Goal: Task Accomplishment & Management: Complete application form

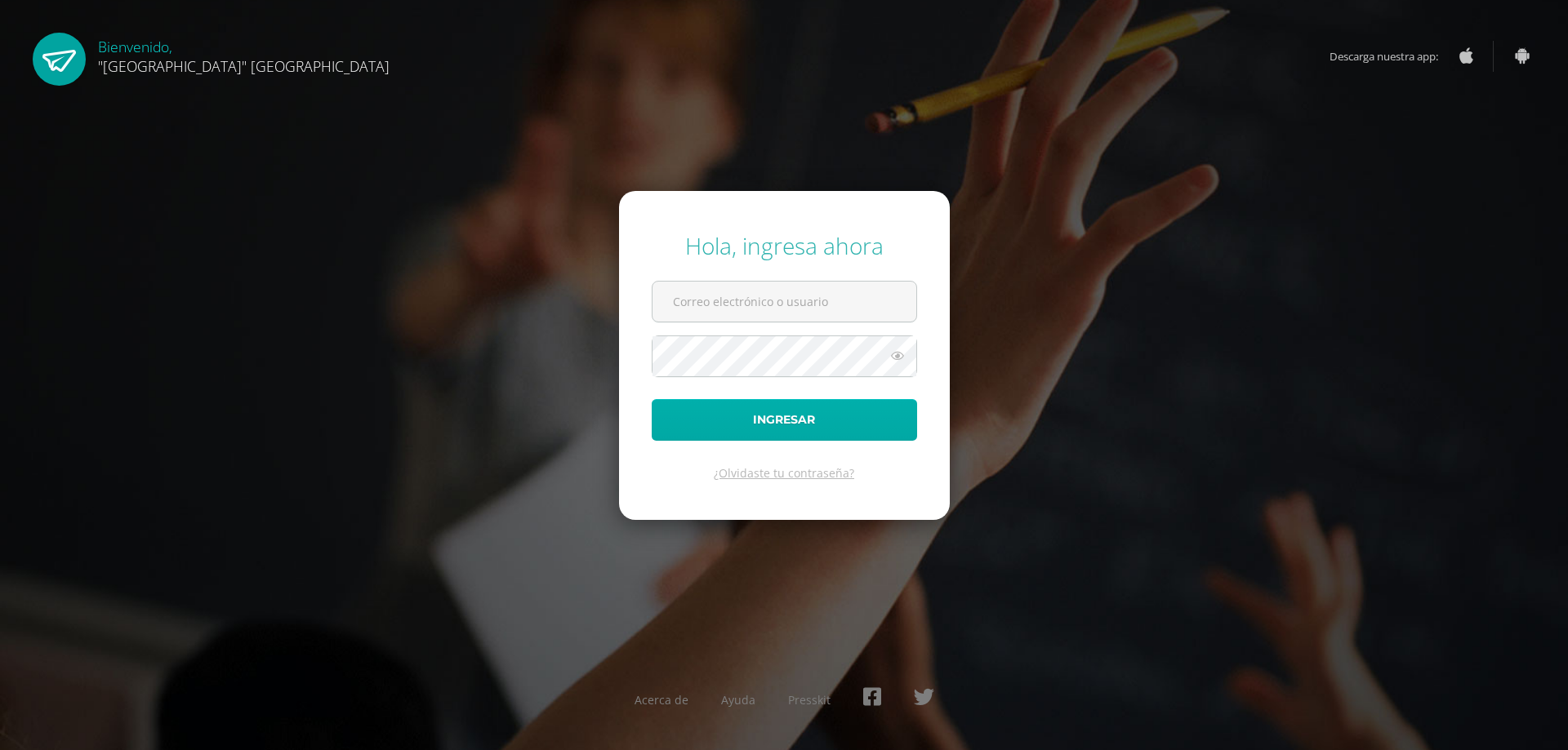
type input "[EMAIL_ADDRESS][DOMAIN_NAME]"
click at [787, 423] on button "Ingresar" at bounding box center [784, 420] width 265 height 42
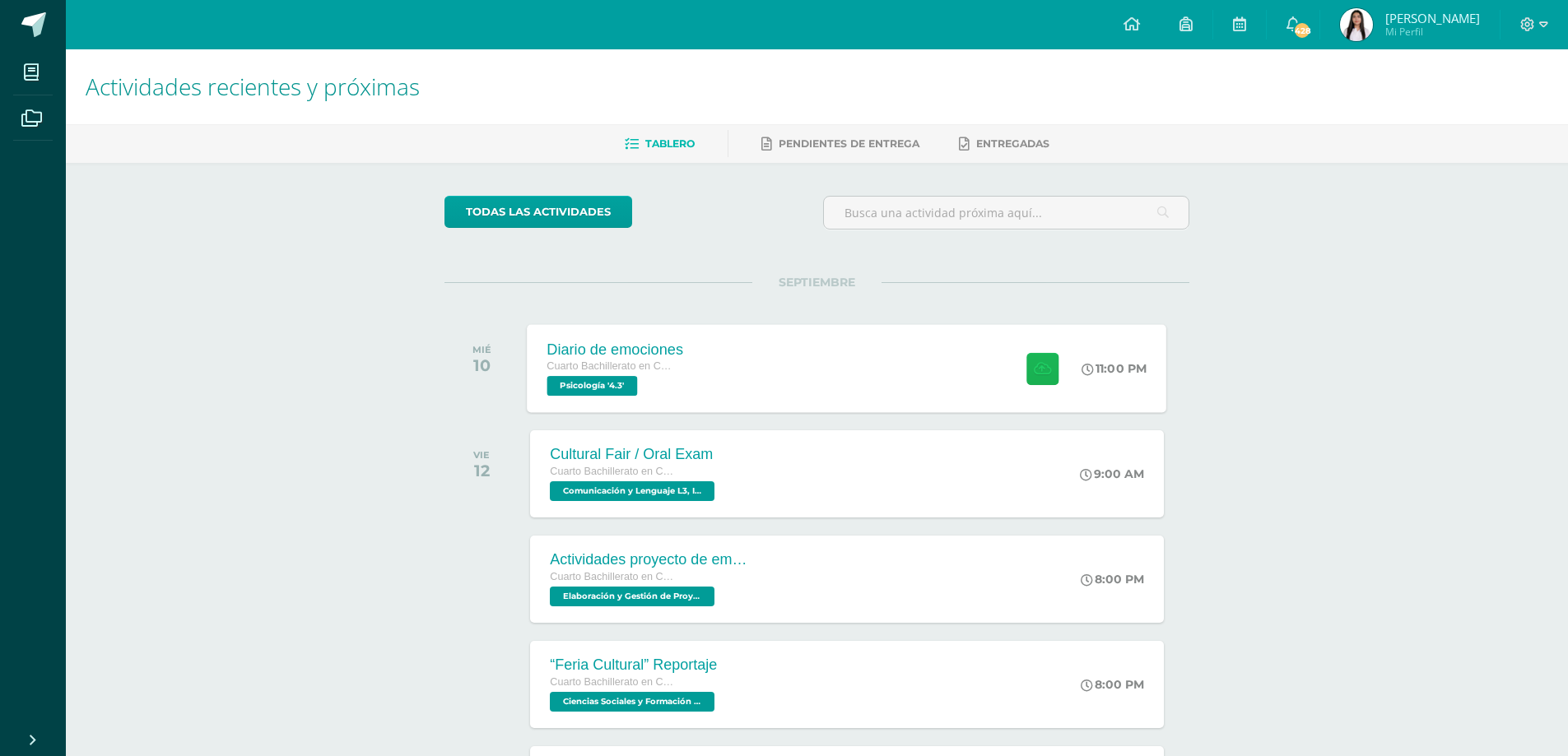
click at [1055, 379] on button at bounding box center [1042, 368] width 32 height 32
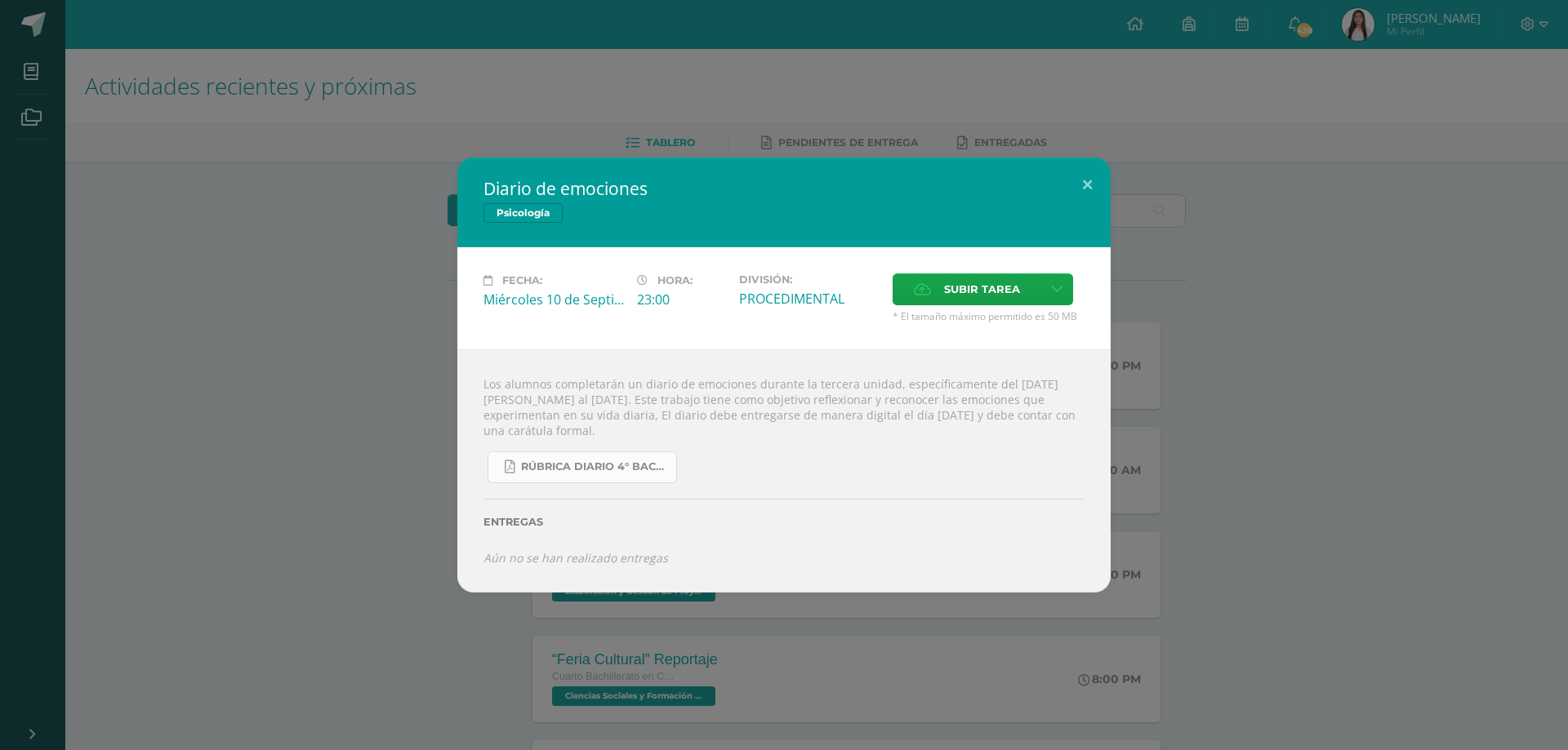
click at [559, 471] on span "RÚBRICA DIARIO 4° BACHI.pdf" at bounding box center [595, 467] width 147 height 13
click at [967, 284] on span "Subir tarea" at bounding box center [982, 289] width 76 height 30
click at [0, 0] on input "Subir tarea" at bounding box center [0, 0] width 0 height 0
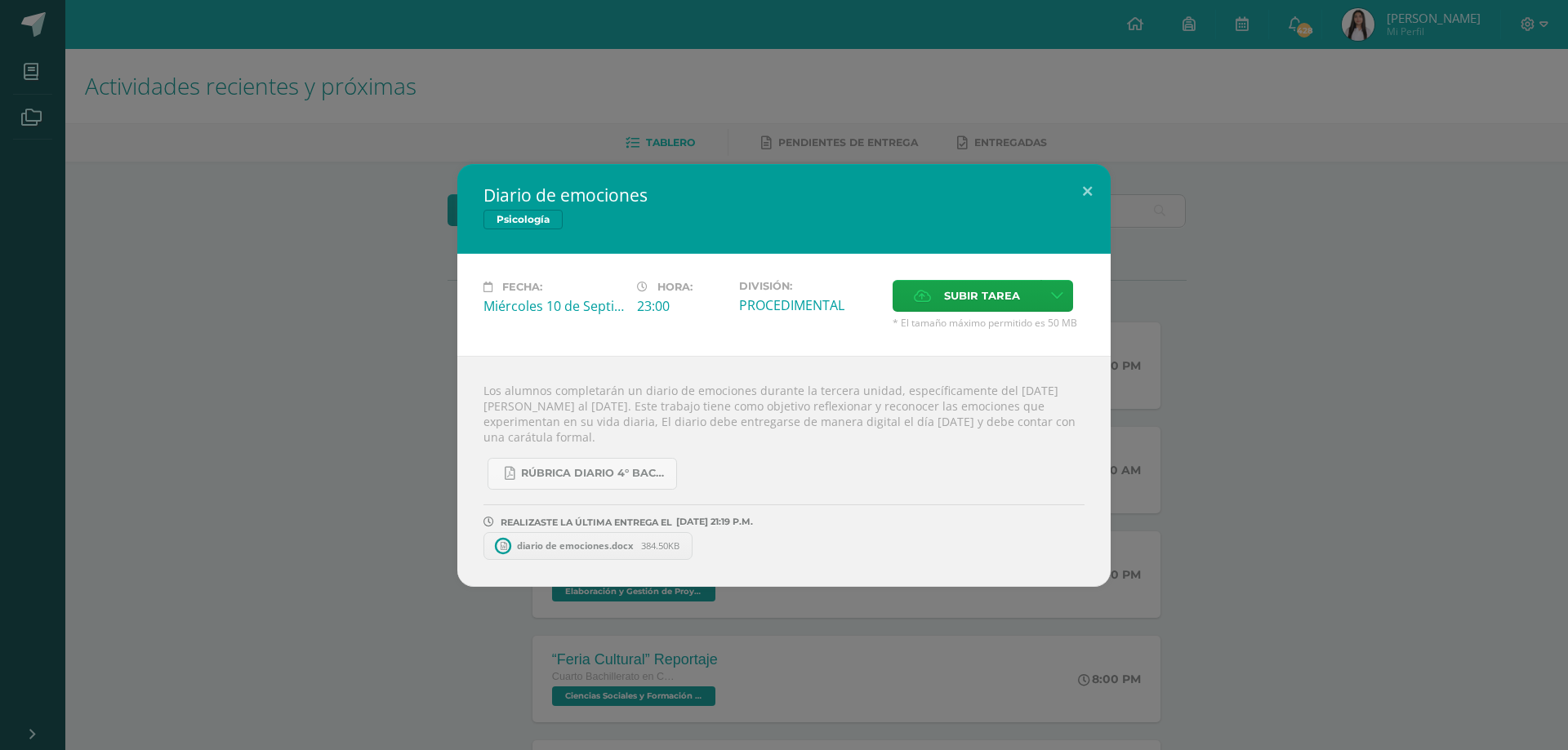
click at [615, 549] on span "diario de emociones.docx" at bounding box center [574, 546] width 133 height 12
click at [697, 546] on icon at bounding box center [694, 546] width 7 height 11
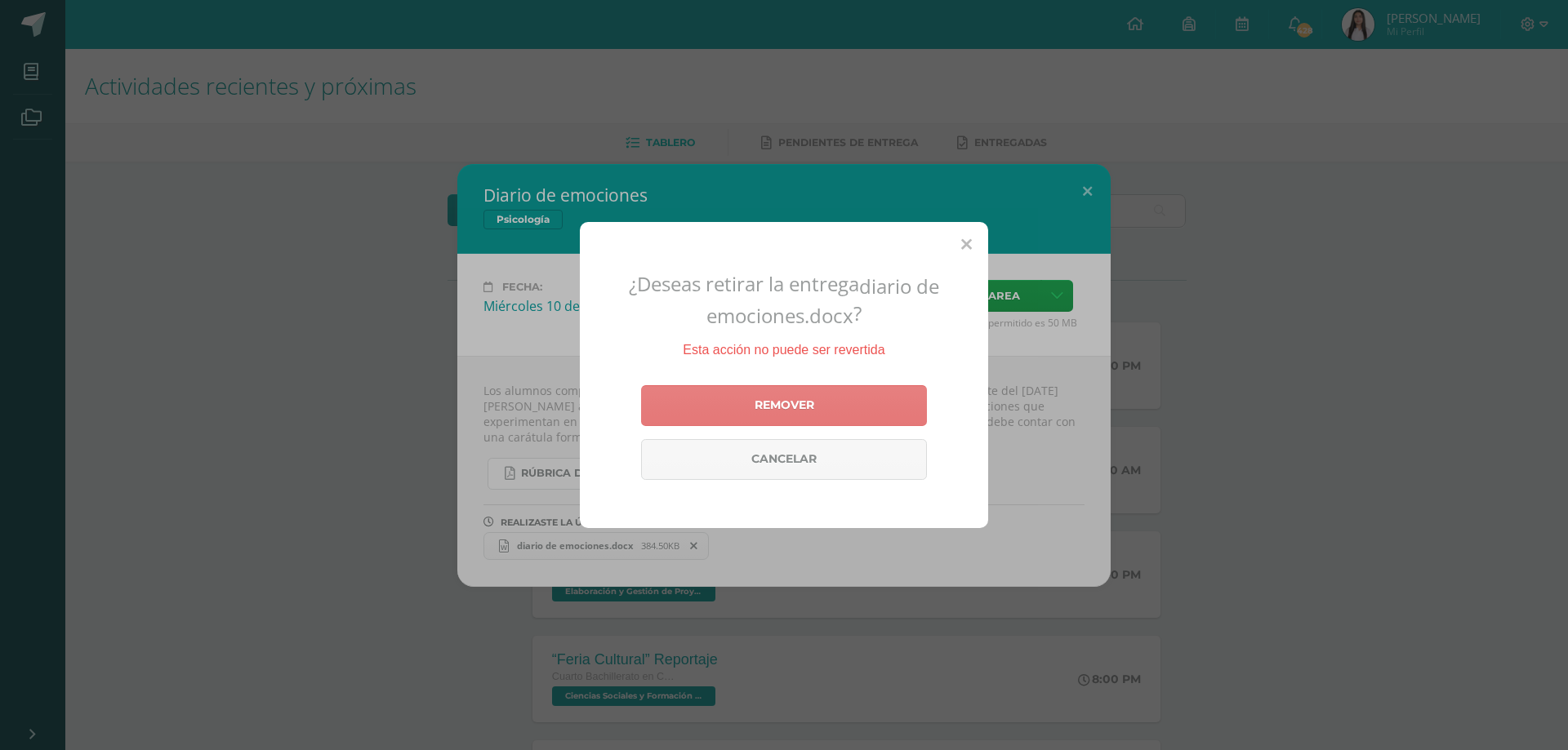
click at [779, 404] on link "Remover" at bounding box center [784, 405] width 286 height 41
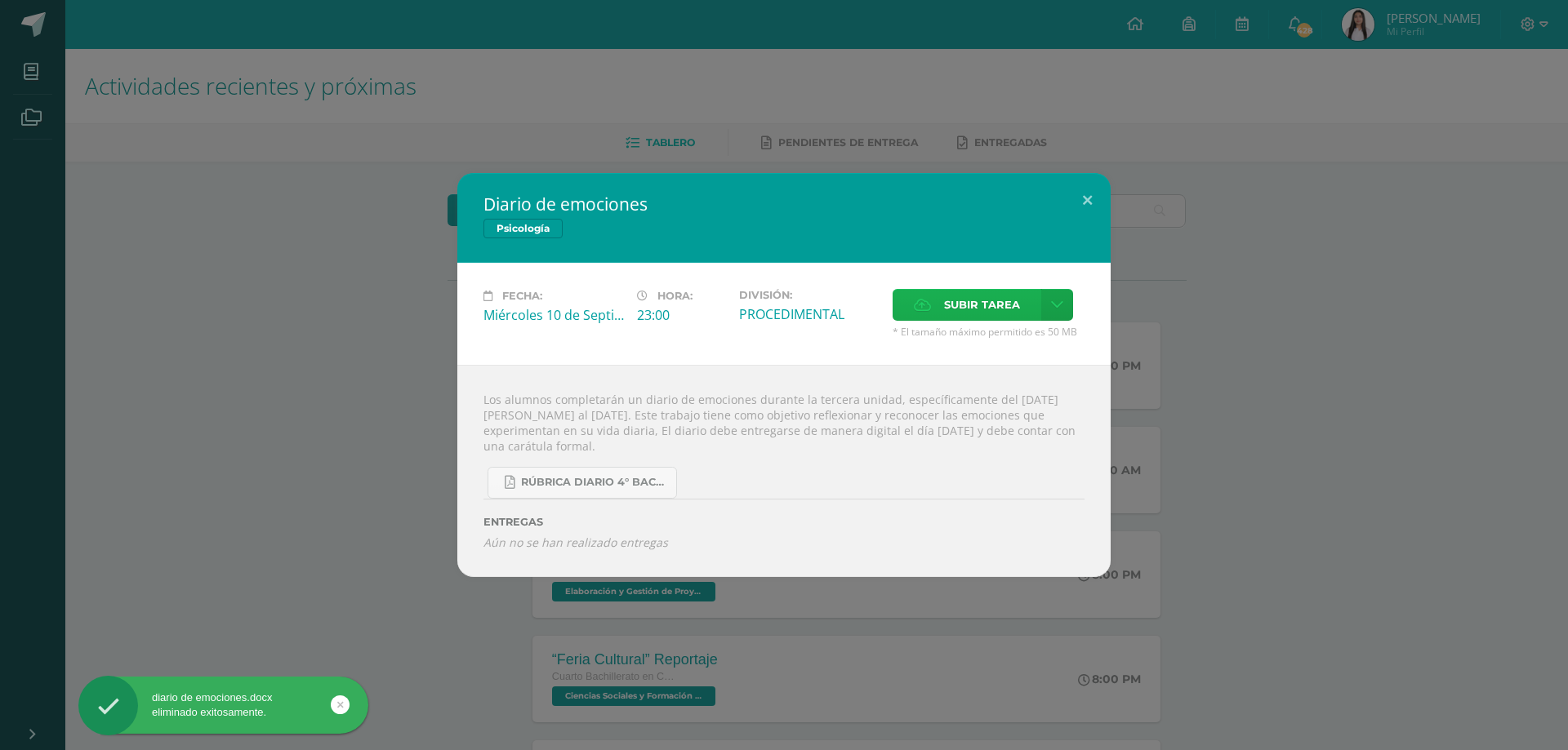
click at [962, 298] on span "Subir tarea" at bounding box center [982, 305] width 76 height 30
click at [0, 0] on input "Subir tarea" at bounding box center [0, 0] width 0 height 0
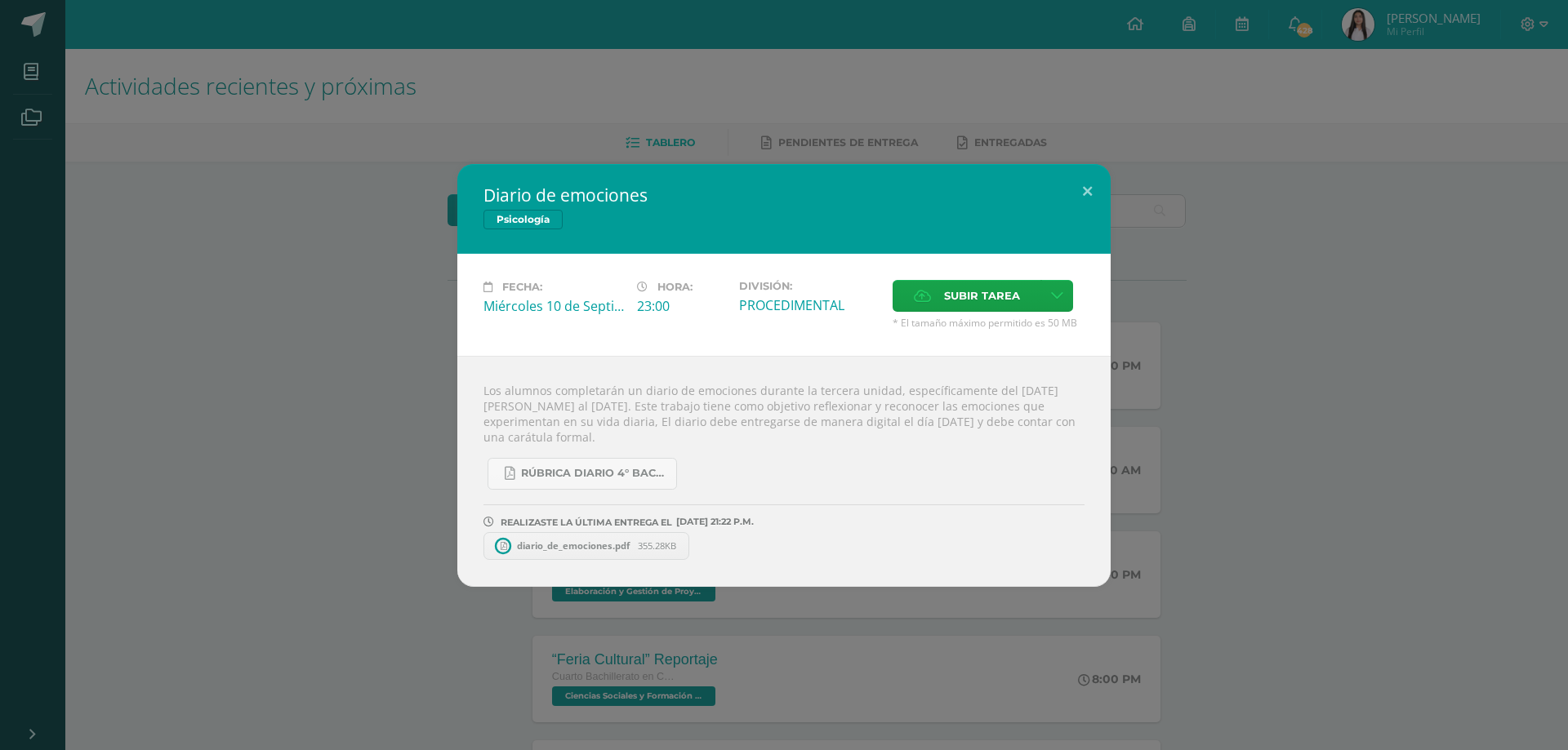
click at [637, 539] on link "diario_de_emociones.pdf 355.28KB" at bounding box center [586, 546] width 206 height 28
click at [218, 222] on div "Diario de emociones Psicología Fecha: Miércoles 10 de Septiembre Hora: 23:00 Di…" at bounding box center [784, 376] width 1555 height 423
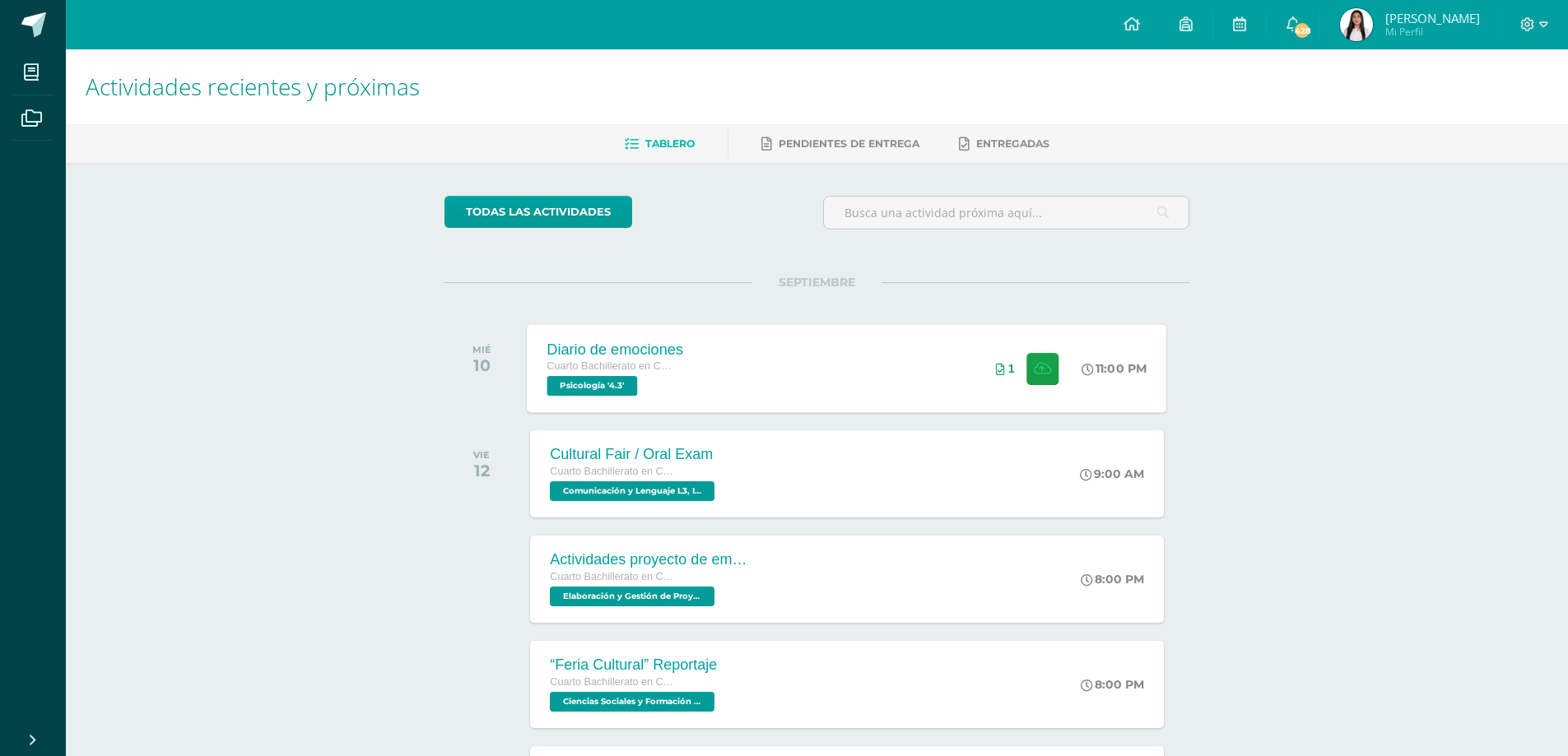
click at [655, 380] on div "Cuarto Bachillerato en Ciencias y Letras Psicología '4.3'" at bounding box center [616, 376] width 137 height 38
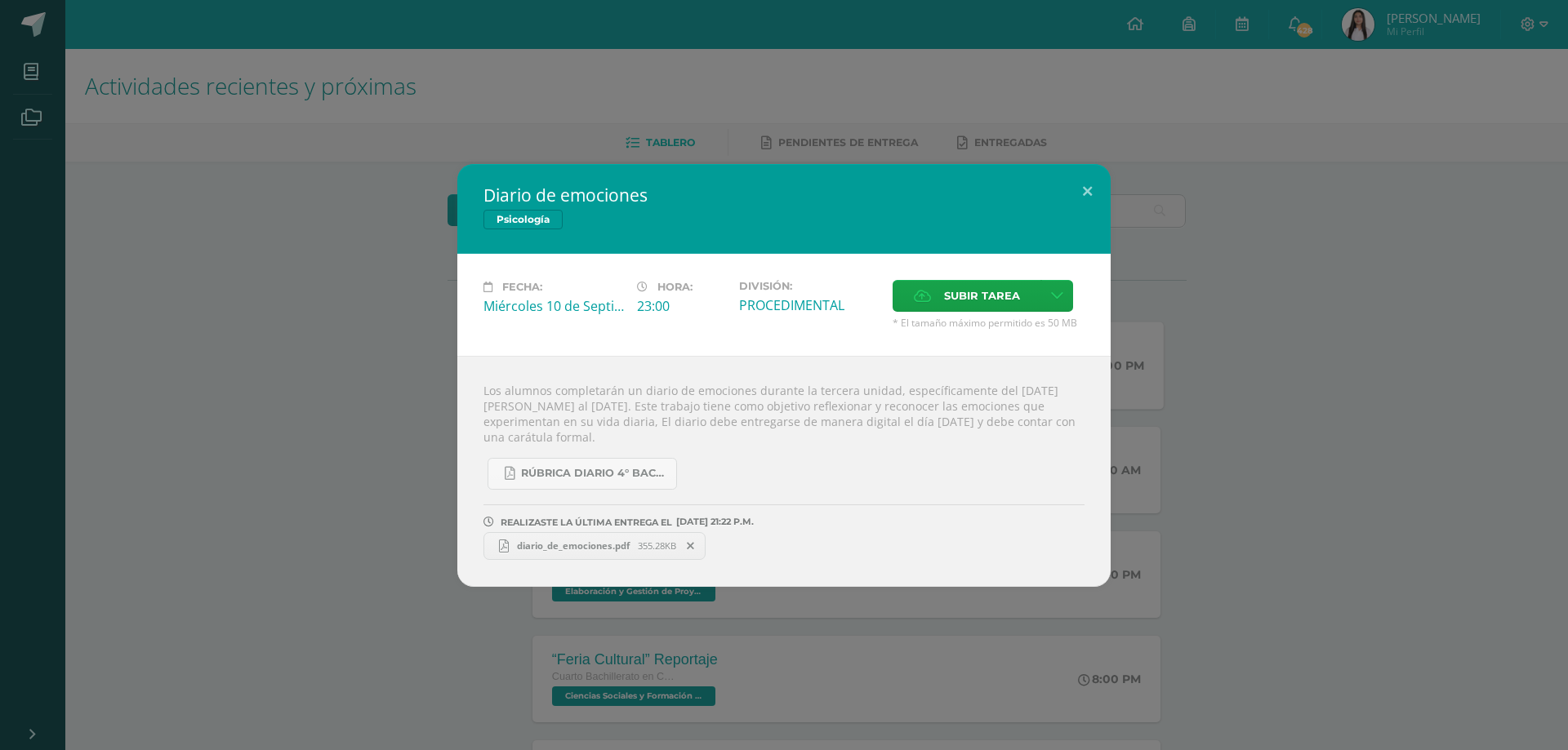
click at [335, 349] on div "Diario de emociones Psicología Fecha: Miércoles 10 de Septiembre Hora: 23:00 Di…" at bounding box center [784, 376] width 1555 height 423
